Goal: Task Accomplishment & Management: Manage account settings

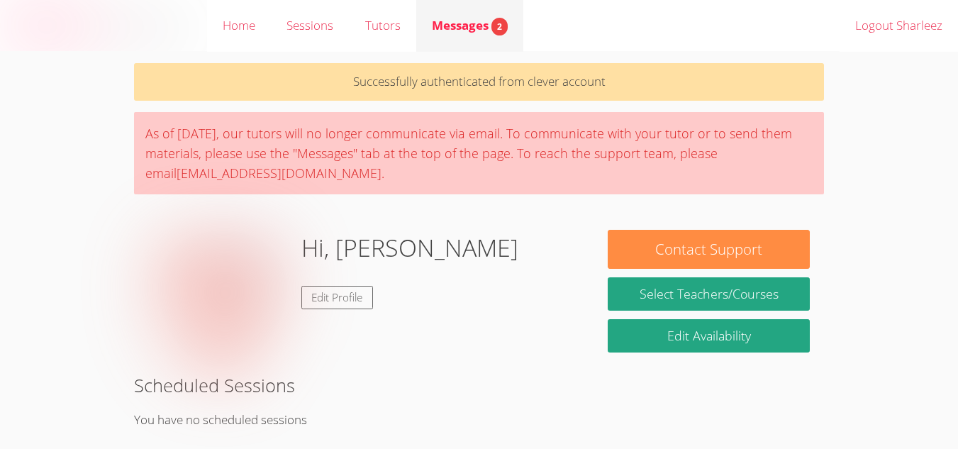
click at [465, 38] on link "Messages 2" at bounding box center [469, 26] width 107 height 52
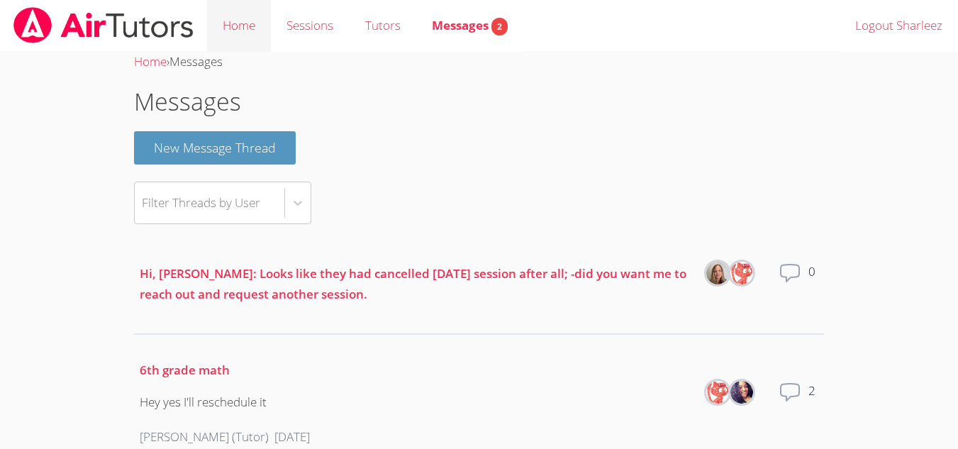
click at [232, 28] on link "Home" at bounding box center [239, 26] width 64 height 52
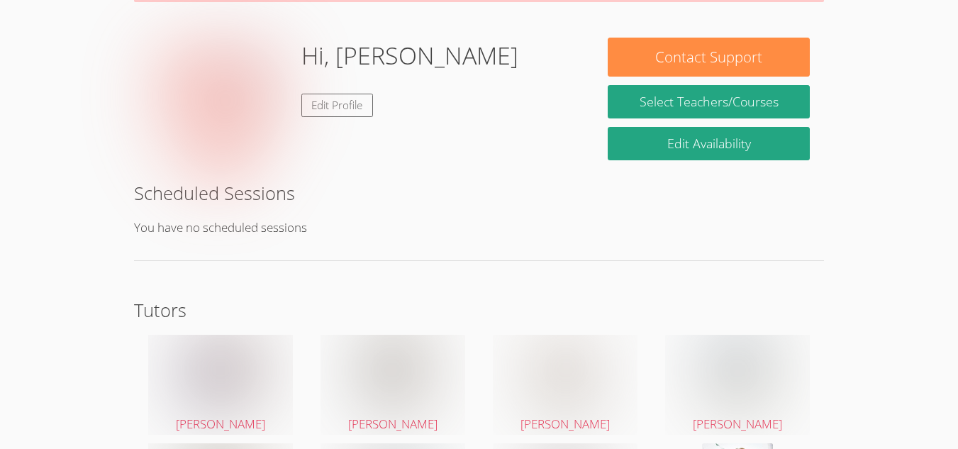
scroll to position [114, 0]
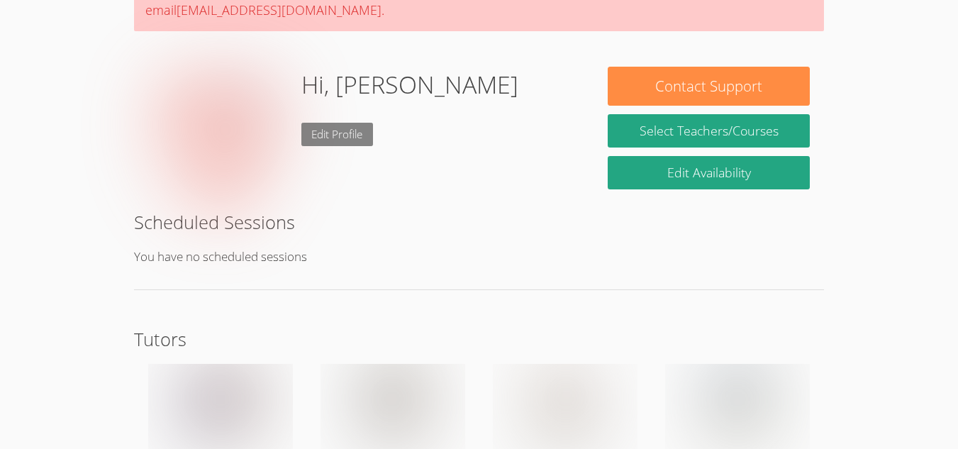
click at [341, 136] on link "Edit Profile" at bounding box center [337, 134] width 72 height 23
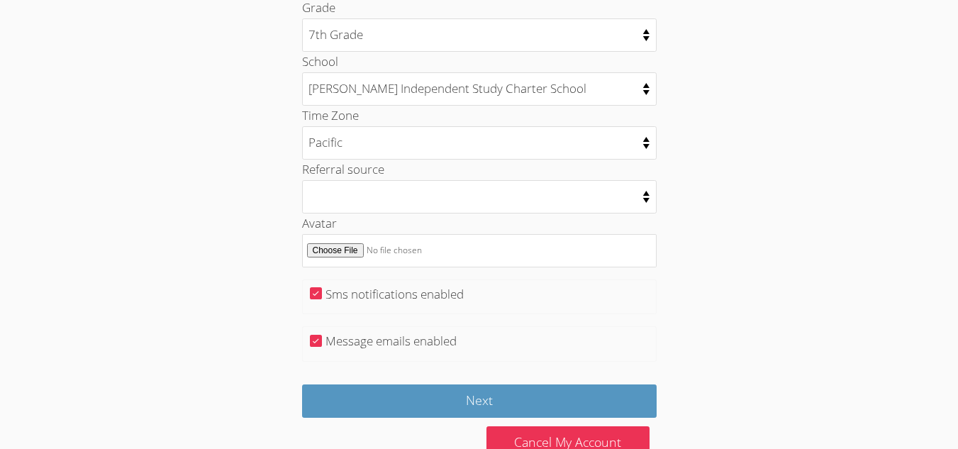
scroll to position [708, 0]
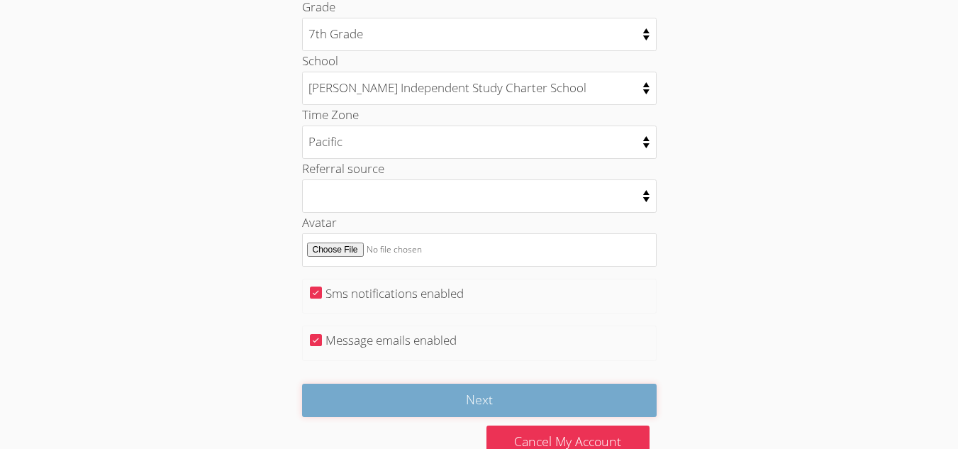
click at [538, 397] on input "Next" at bounding box center [479, 400] width 355 height 33
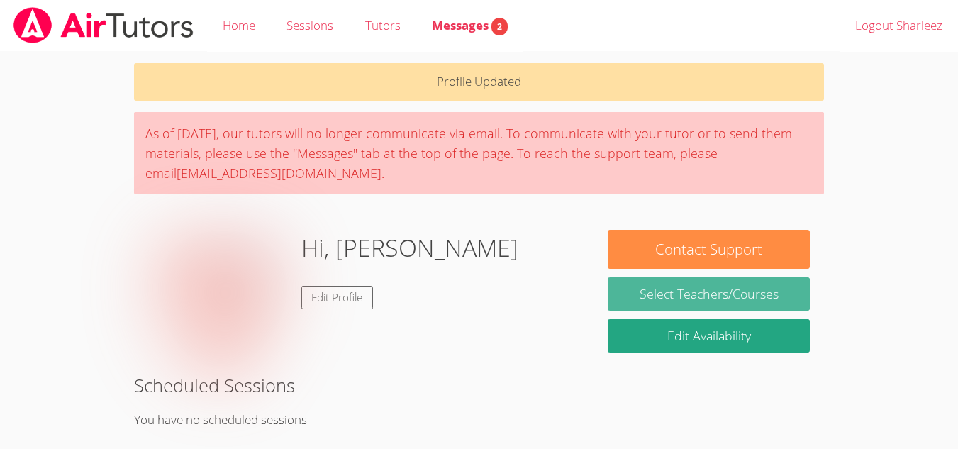
click at [671, 287] on link "Select Teachers/Courses" at bounding box center [709, 293] width 202 height 33
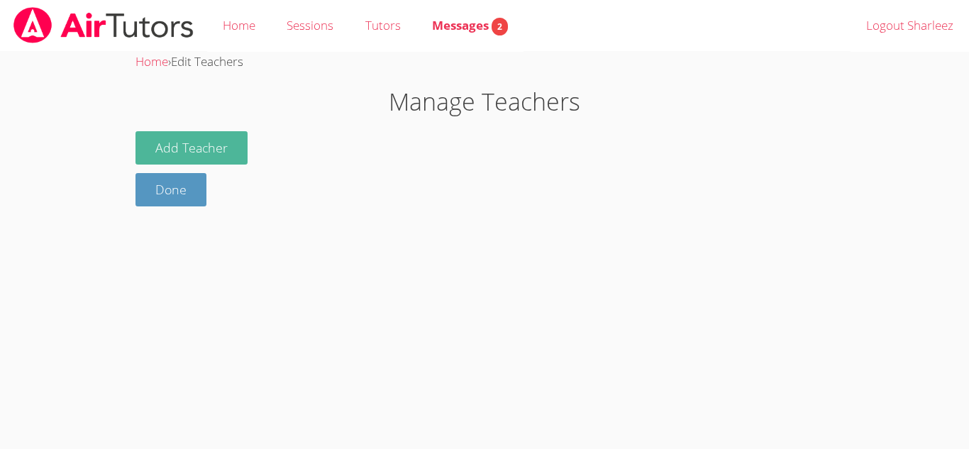
click at [201, 148] on button "Add Teacher" at bounding box center [191, 147] width 112 height 33
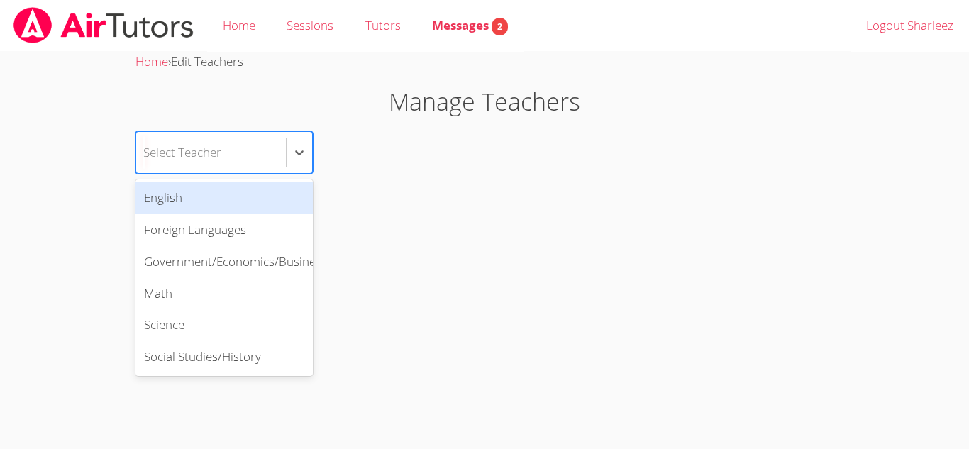
click at [216, 152] on div "Select Teacher" at bounding box center [182, 152] width 78 height 21
click at [199, 210] on div "English" at bounding box center [223, 198] width 177 height 32
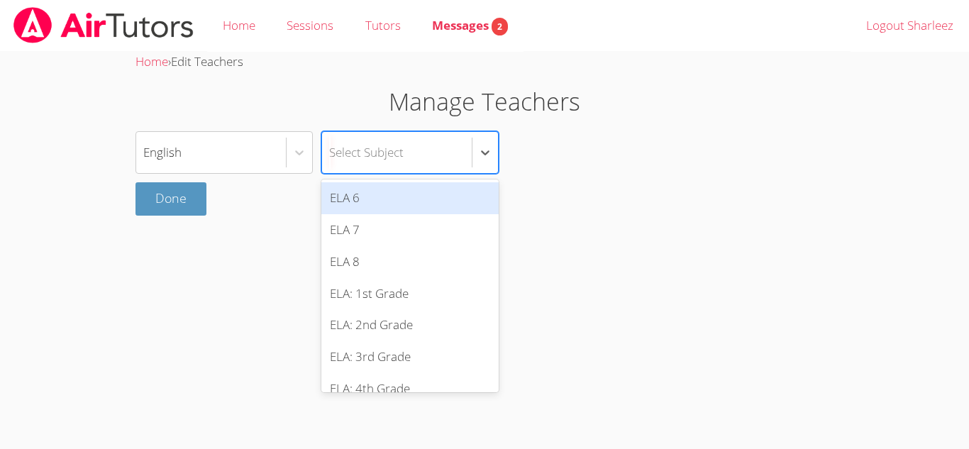
click at [380, 151] on div "Select Subject" at bounding box center [366, 152] width 74 height 21
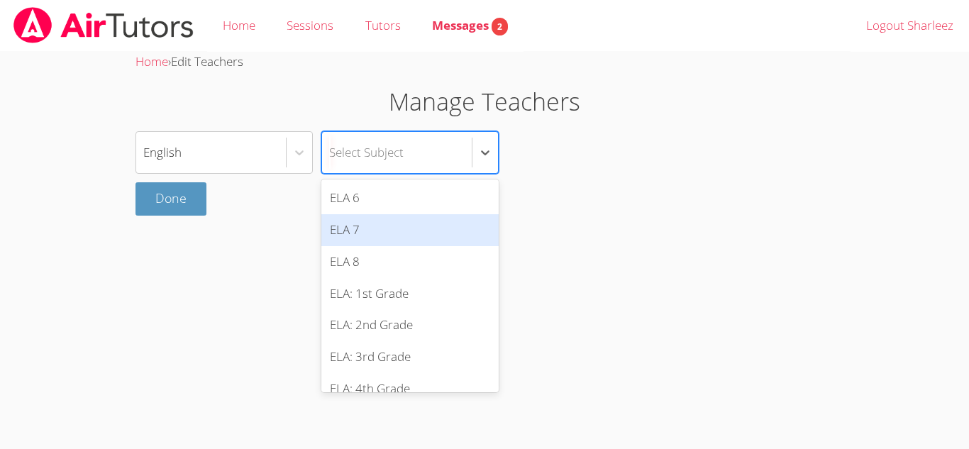
click at [362, 230] on div "ELA 7" at bounding box center [409, 230] width 177 height 32
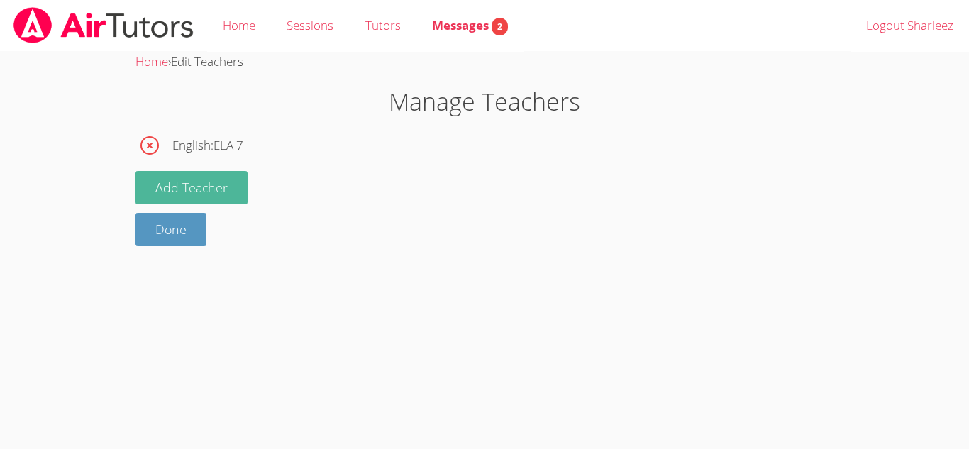
click at [172, 190] on button "Add Teacher" at bounding box center [191, 187] width 112 height 33
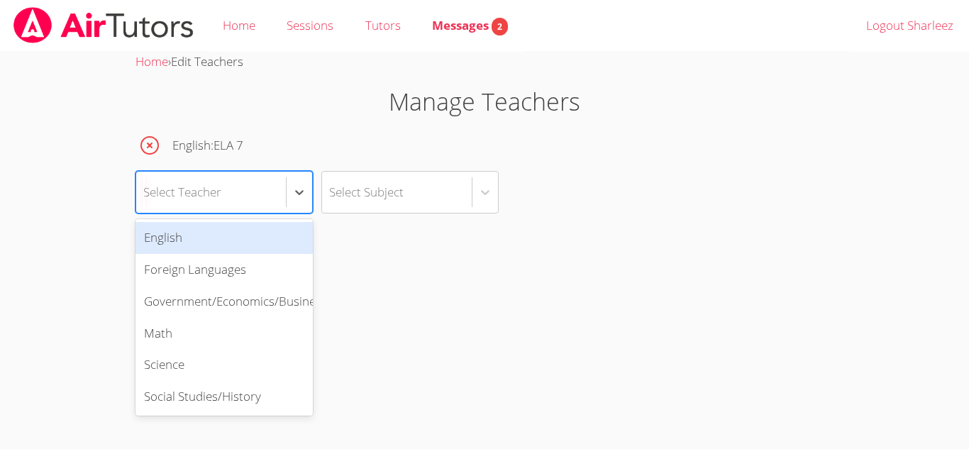
click at [172, 190] on div "Select Teacher" at bounding box center [182, 192] width 78 height 21
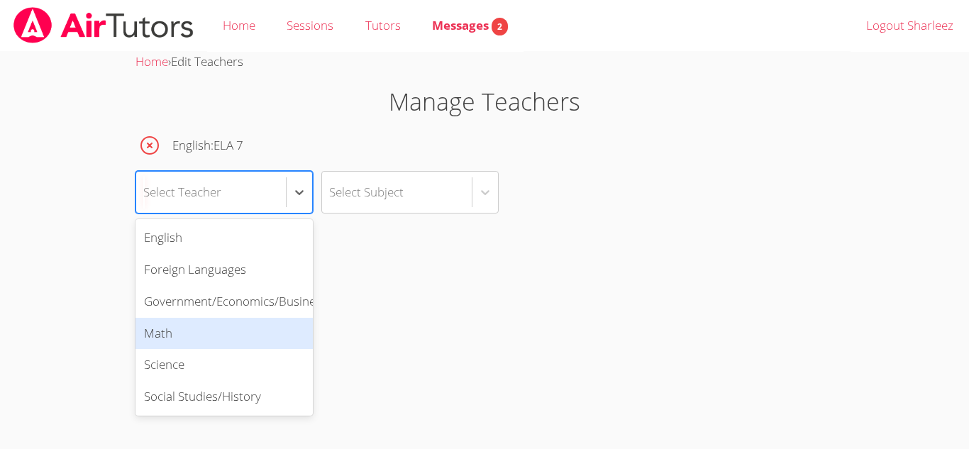
click at [160, 342] on div "Math" at bounding box center [223, 334] width 177 height 32
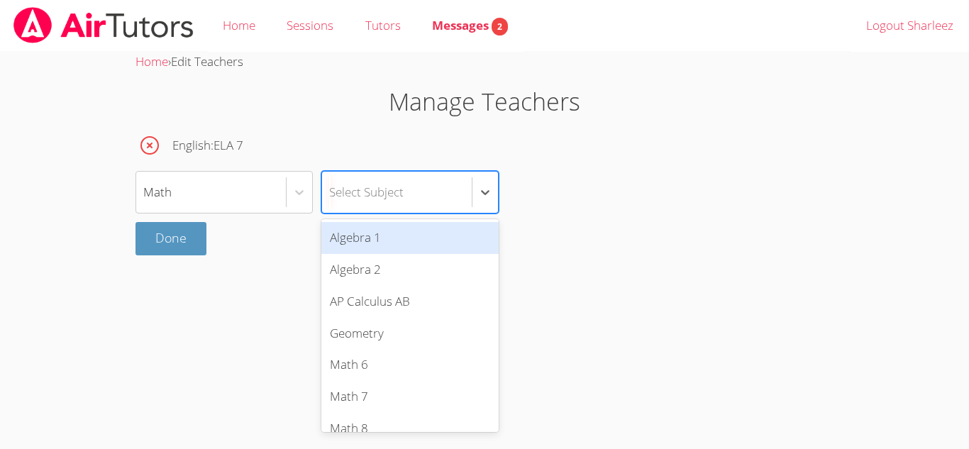
click at [416, 194] on div "Select Subject" at bounding box center [397, 192] width 150 height 41
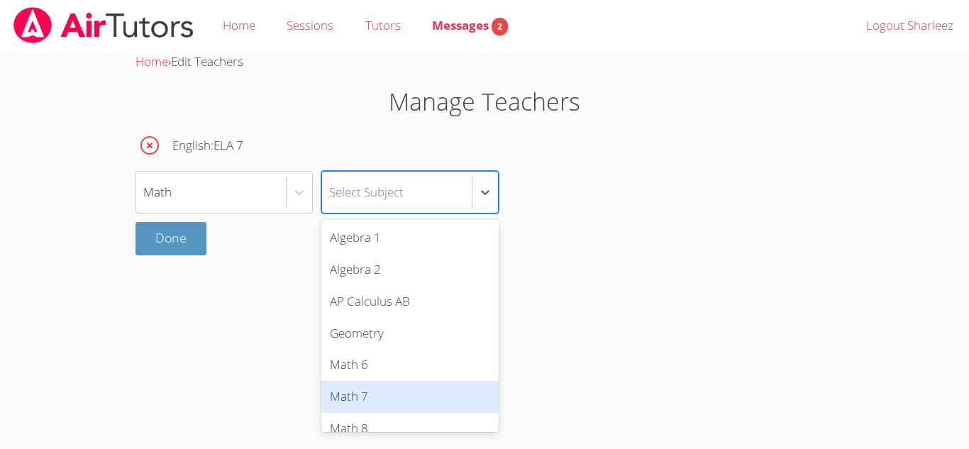
click at [381, 387] on div "Math 7" at bounding box center [409, 397] width 177 height 32
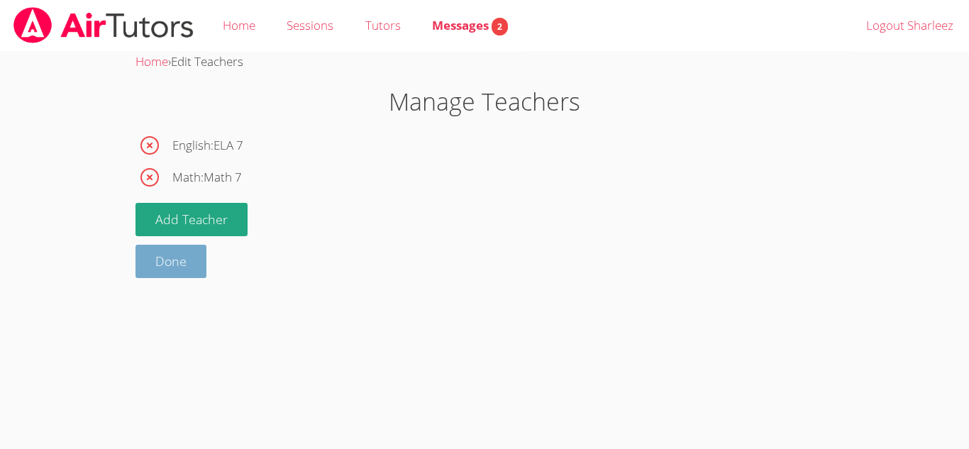
click at [168, 250] on link "Done" at bounding box center [170, 261] width 71 height 33
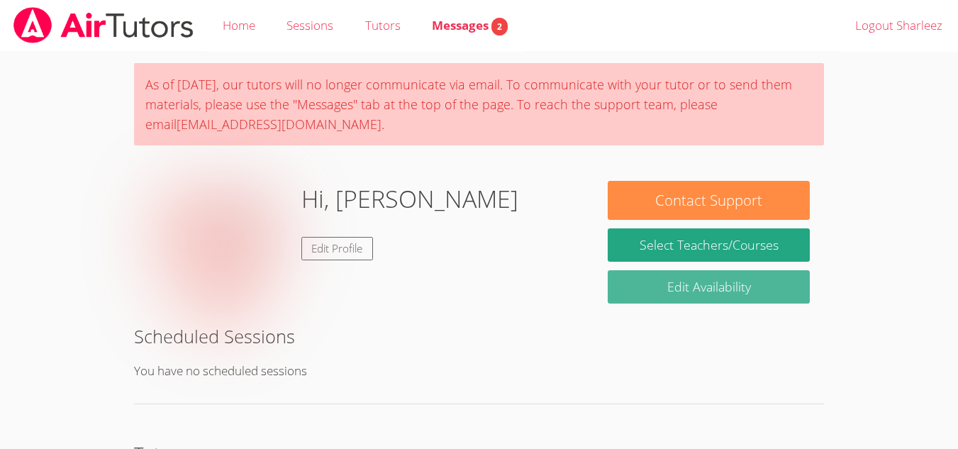
click at [641, 290] on link "Edit Availability" at bounding box center [709, 286] width 202 height 33
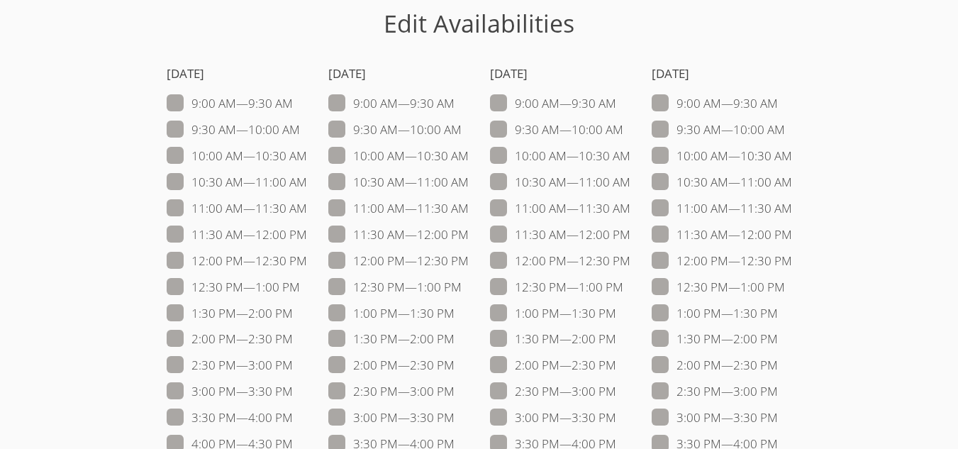
scroll to position [79, 0]
click at [307, 179] on span at bounding box center [307, 181] width 0 height 16
click at [307, 179] on input "10:30 AM — 11:00 AM" at bounding box center [313, 178] width 12 height 12
checkbox input "true"
click at [307, 210] on span at bounding box center [307, 207] width 0 height 16
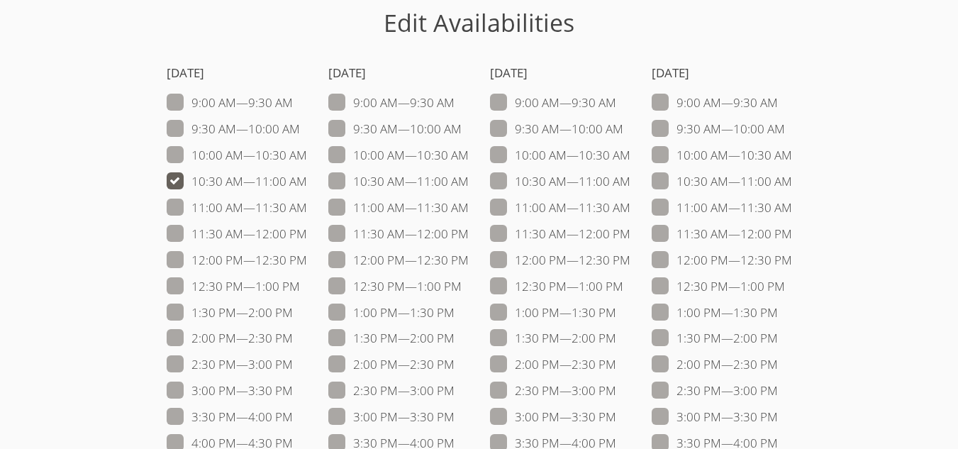
click at [307, 210] on input "11:00 AM — 11:30 AM" at bounding box center [313, 205] width 12 height 12
checkbox input "true"
click at [307, 155] on span at bounding box center [307, 155] width 0 height 16
click at [307, 155] on input "10:00 AM — 10:30 AM" at bounding box center [313, 152] width 12 height 12
click at [307, 154] on span at bounding box center [307, 155] width 0 height 16
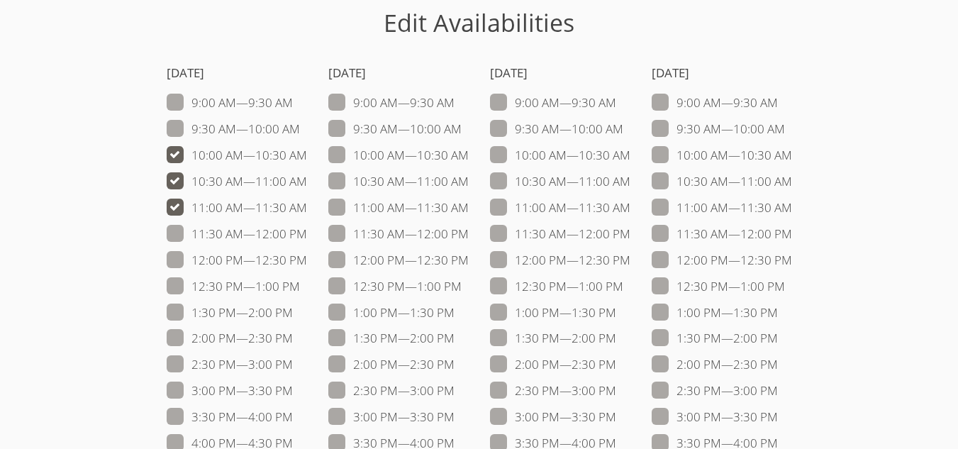
click at [307, 154] on input "10:00 AM — 10:30 AM" at bounding box center [313, 152] width 12 height 12
checkbox input "false"
click at [307, 241] on span at bounding box center [307, 234] width 0 height 16
click at [307, 237] on input "11:30 AM — 12:00 PM" at bounding box center [313, 231] width 12 height 12
checkbox input "true"
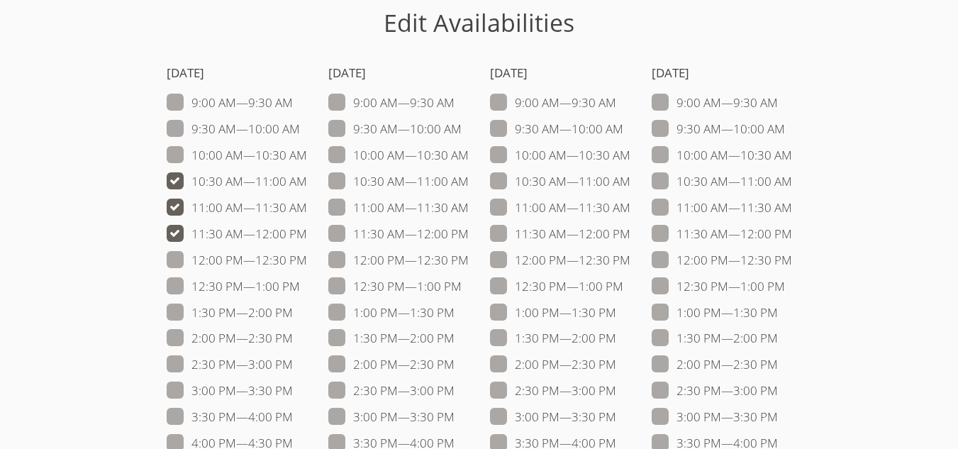
click at [631, 187] on span at bounding box center [631, 181] width 0 height 16
click at [631, 184] on input "10:30 AM — 11:00 AM" at bounding box center [637, 178] width 12 height 12
checkbox input "true"
click at [631, 205] on span at bounding box center [631, 207] width 0 height 16
click at [631, 205] on input "11:00 AM — 11:30 AM" at bounding box center [637, 205] width 12 height 12
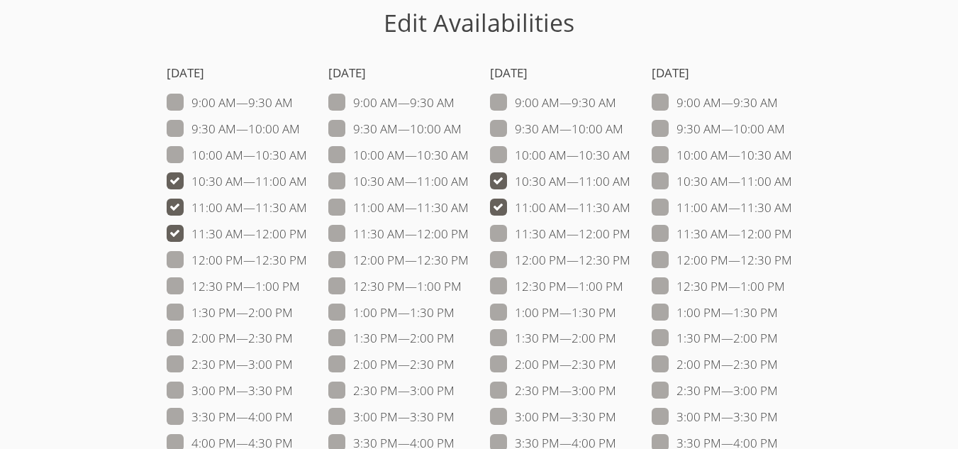
checkbox input "true"
click at [631, 233] on span at bounding box center [631, 234] width 0 height 16
click at [631, 233] on input "11:30 AM — 12:00 PM" at bounding box center [637, 231] width 12 height 12
checkbox input "true"
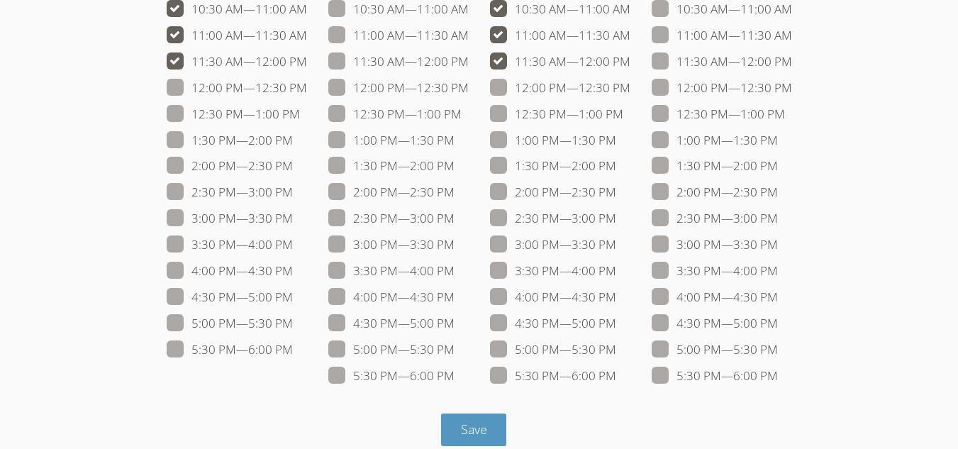
scroll to position [270, 0]
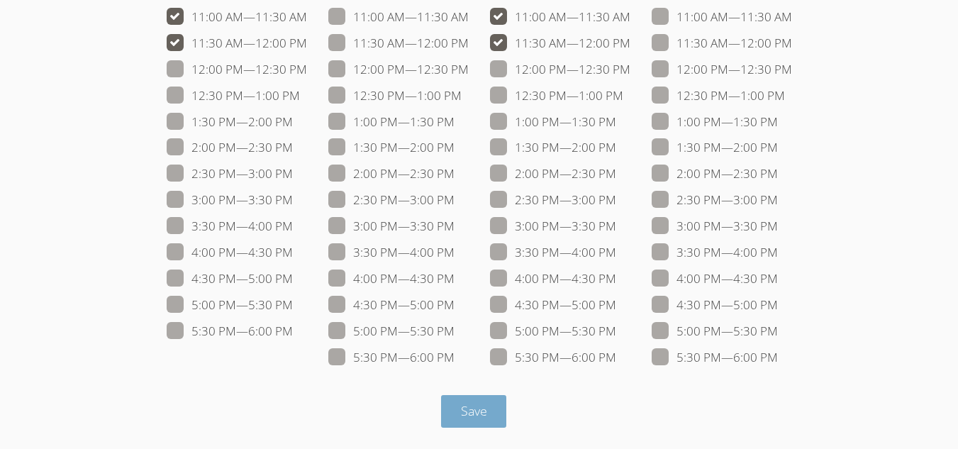
click at [477, 399] on button "Save" at bounding box center [474, 411] width 66 height 33
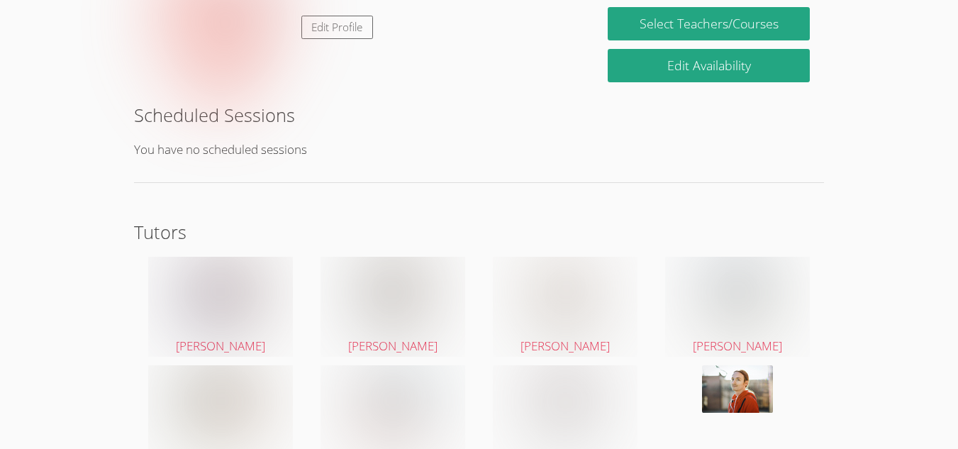
scroll to position [273, 0]
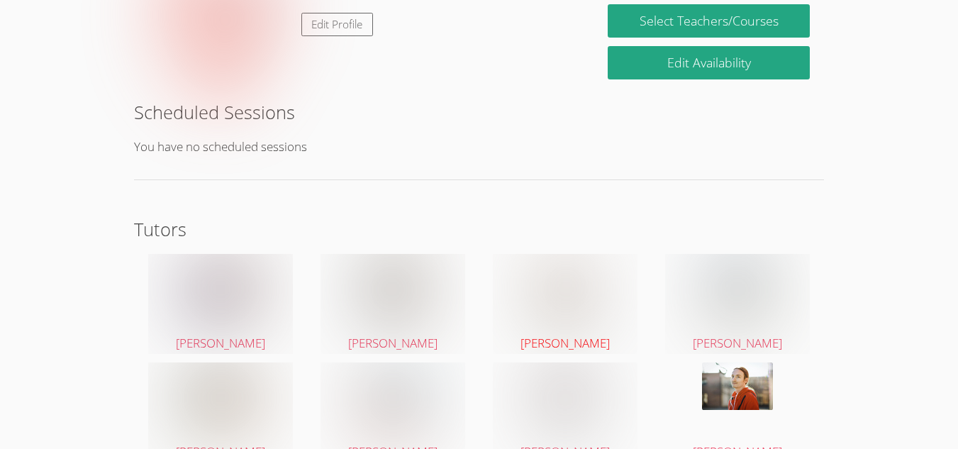
click at [550, 277] on img at bounding box center [565, 289] width 53 height 71
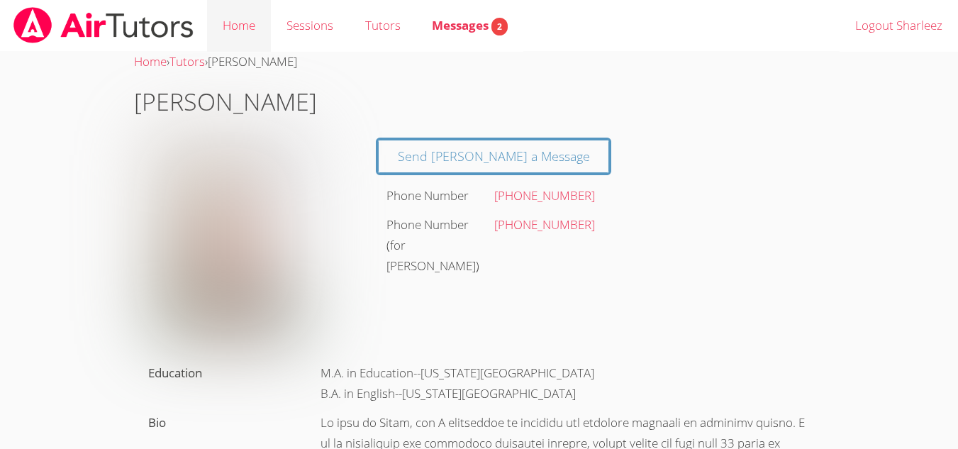
click at [221, 26] on link "Home" at bounding box center [239, 26] width 64 height 52
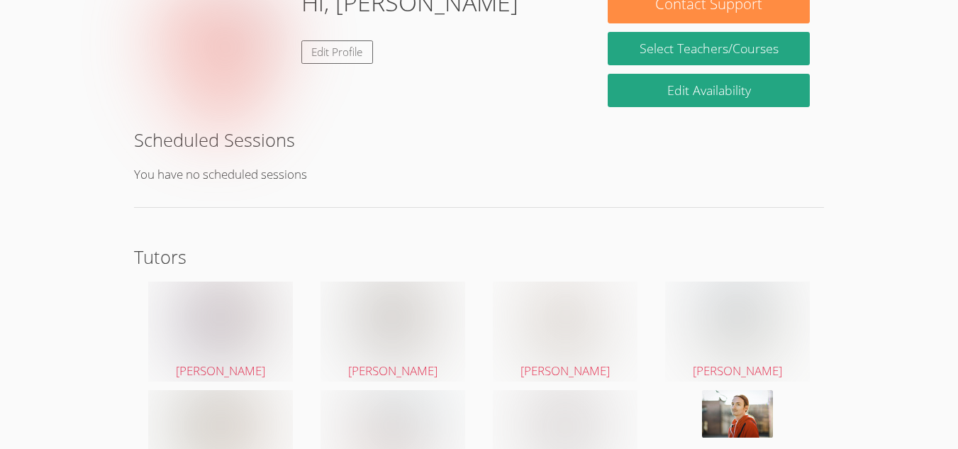
scroll to position [201, 0]
